Goal: Transaction & Acquisition: Purchase product/service

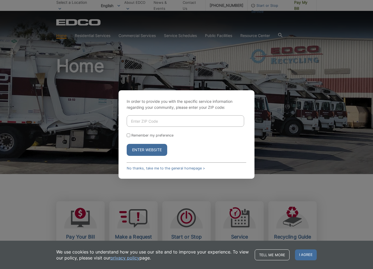
click at [138, 120] on input "Enter ZIP Code" at bounding box center [185, 120] width 117 height 11
type input "92084"
click at [155, 151] on button "Enter Website" at bounding box center [147, 150] width 41 height 12
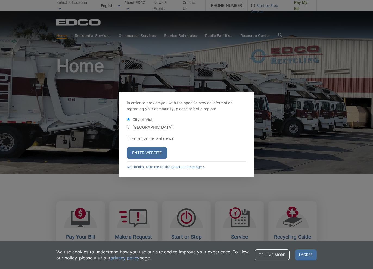
click at [150, 152] on button "Enter Website" at bounding box center [147, 153] width 41 height 12
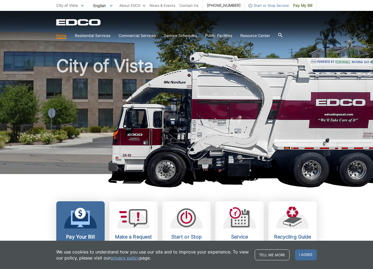
click at [84, 218] on icon at bounding box center [80, 218] width 19 height 20
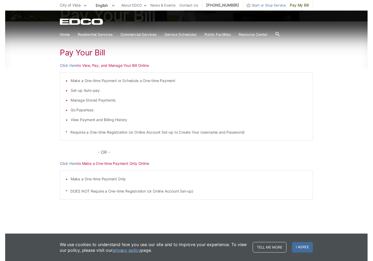
scroll to position [73, 0]
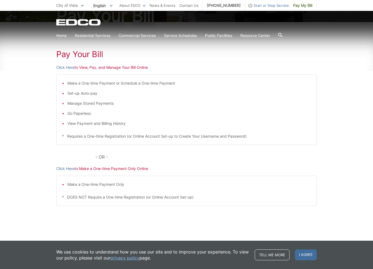
drag, startPoint x: 67, startPoint y: 69, endPoint x: 67, endPoint y: 61, distance: 7.6
click at [67, 69] on link "Click Here" at bounding box center [65, 67] width 18 height 6
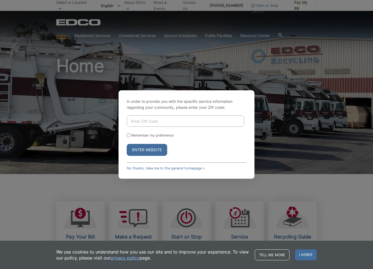
click at [146, 120] on input "Enter ZIP Code" at bounding box center [185, 120] width 117 height 11
type input "92084"
click at [182, 139] on form "92084 Remember my preference Enter Website" at bounding box center [187, 135] width 120 height 41
click at [129, 135] on input "Remember my preference" at bounding box center [129, 135] width 4 height 4
checkbox input "true"
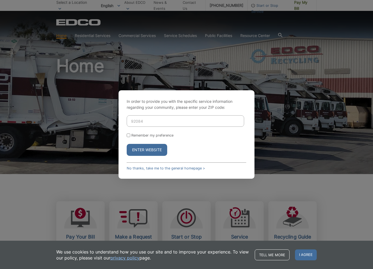
checkbox input "true"
click at [148, 152] on button "Enter Website" at bounding box center [147, 150] width 41 height 12
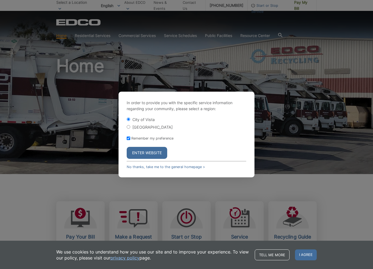
click at [151, 153] on button "Enter Website" at bounding box center [147, 153] width 41 height 12
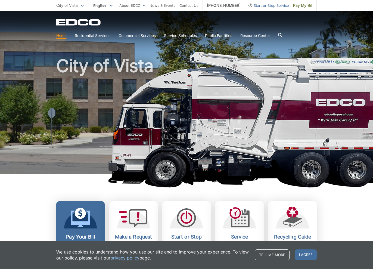
click at [76, 212] on icon at bounding box center [80, 213] width 11 height 11
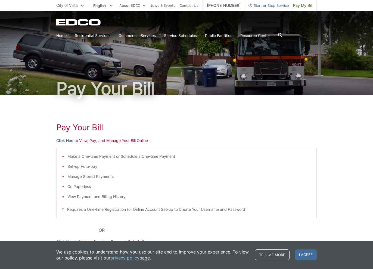
click at [66, 141] on link "Click Here" at bounding box center [65, 141] width 18 height 6
